Goal: Transaction & Acquisition: Purchase product/service

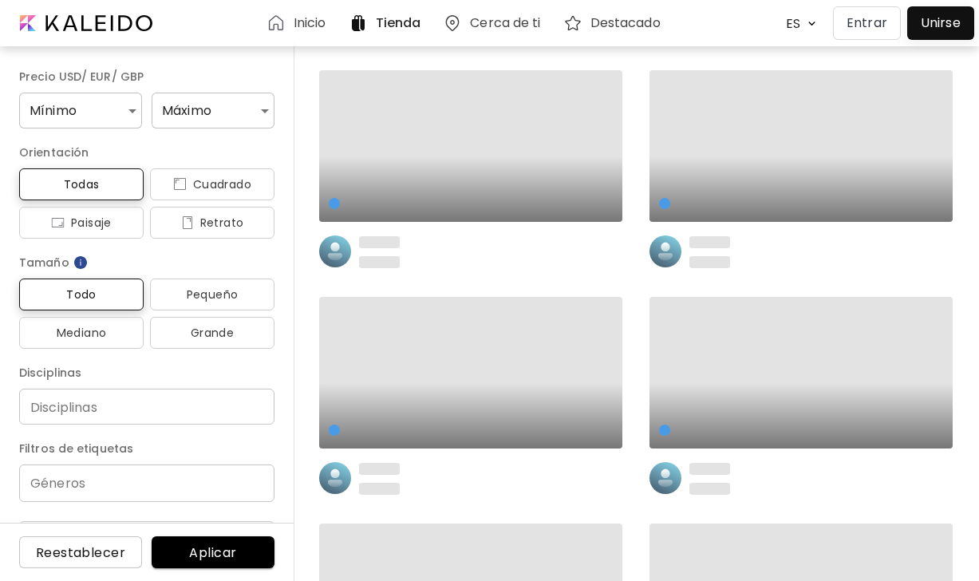
click at [879, 30] on p "Entrar" at bounding box center [867, 23] width 41 height 19
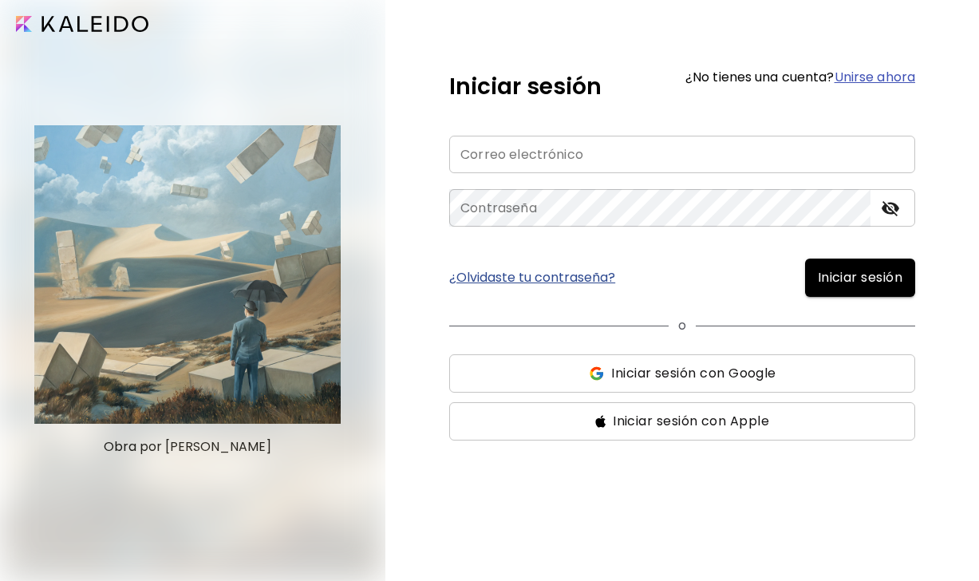
click at [607, 386] on button "Iniciar sesión con Google" at bounding box center [682, 373] width 466 height 38
click at [551, 424] on span "Iniciar sesión con Apple" at bounding box center [682, 421] width 441 height 19
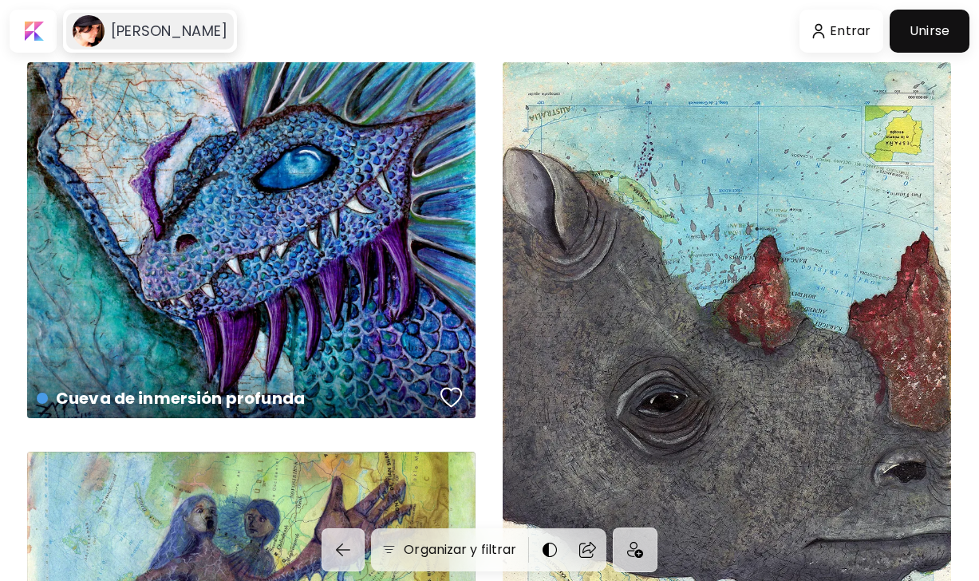
click at [227, 27] on h6 "[PERSON_NAME]" at bounding box center [169, 31] width 117 height 19
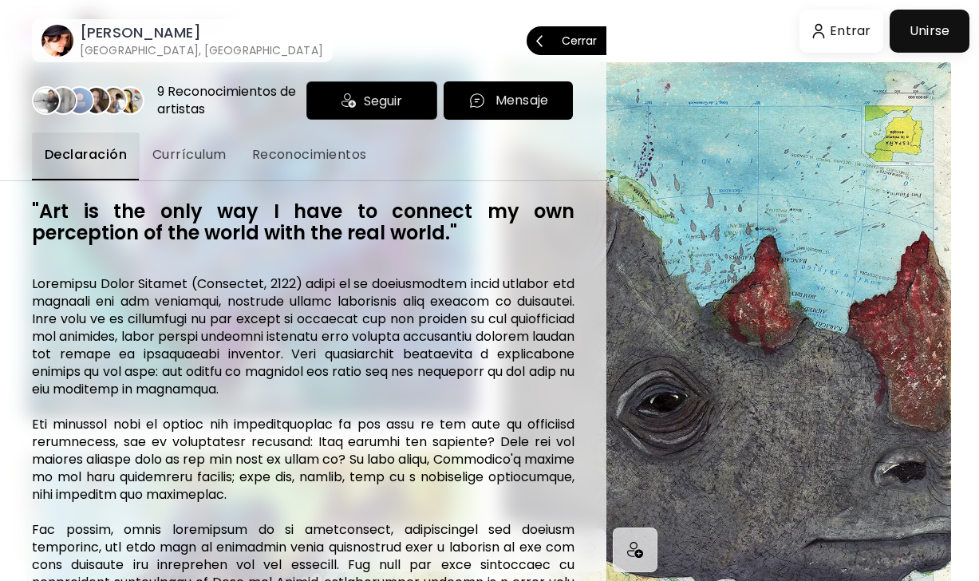
click at [583, 42] on p "Cerrar" at bounding box center [579, 40] width 35 height 11
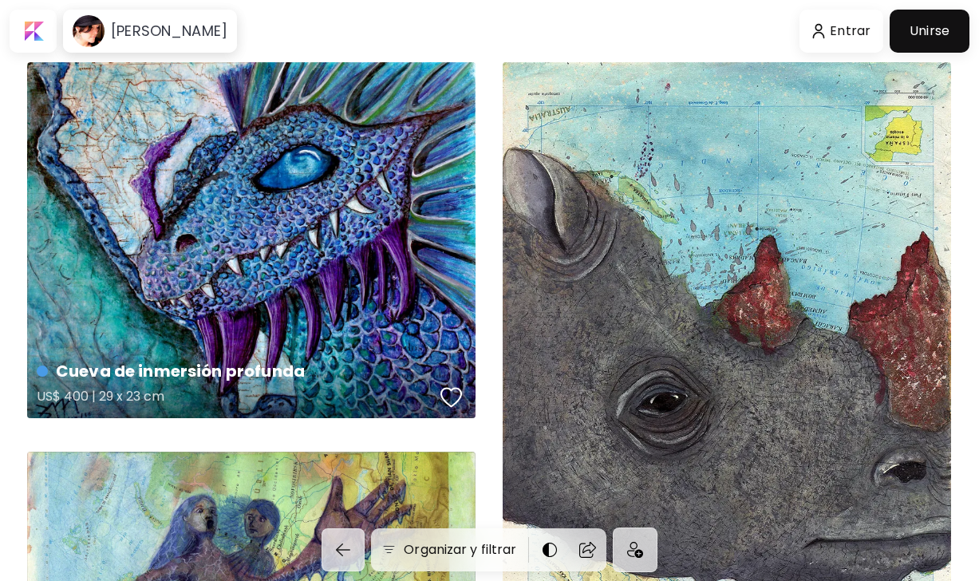
click at [368, 279] on div "Cueva de inmersión profunda US$ 400 | 29 x 23 cm" at bounding box center [251, 240] width 449 height 356
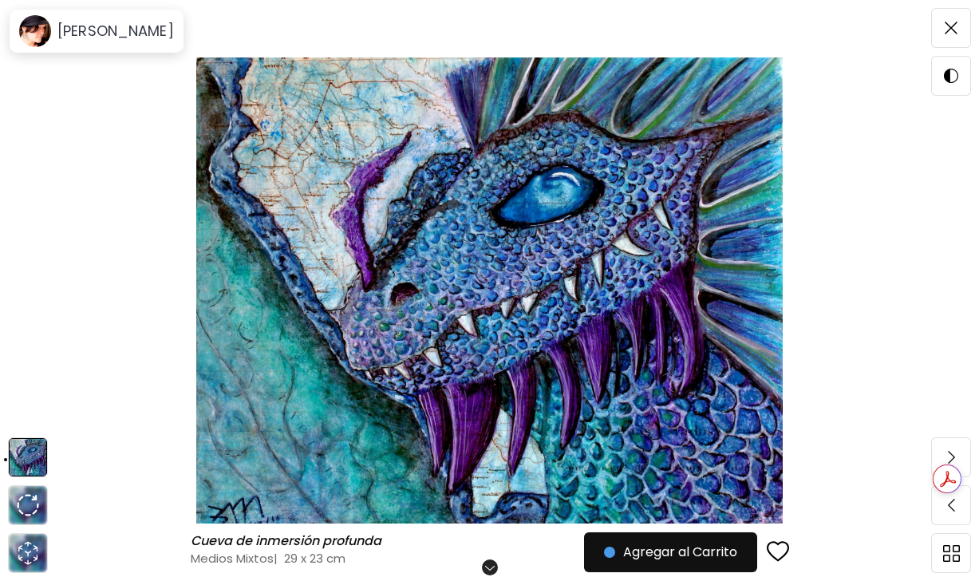
click at [111, 267] on img at bounding box center [489, 290] width 845 height 466
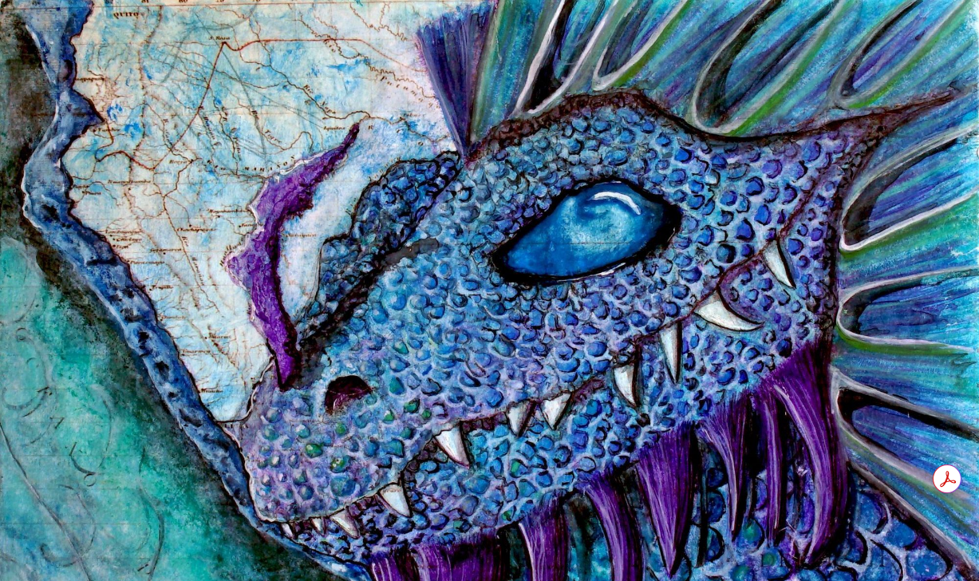
click at [50, 53] on img at bounding box center [489, 389] width 979 height 778
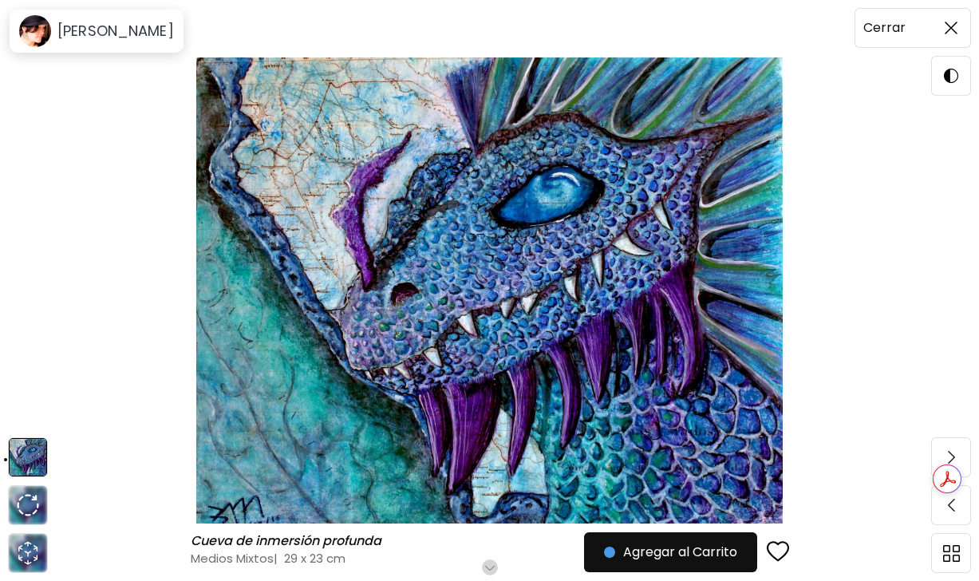
click at [957, 31] on img at bounding box center [951, 28] width 13 height 13
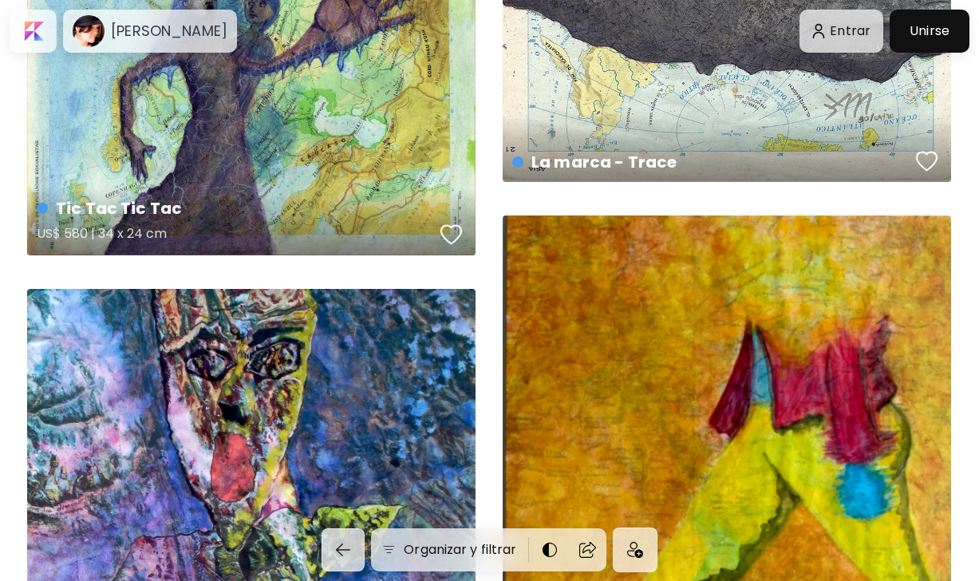
scroll to position [550, 0]
